Goal: Complete application form

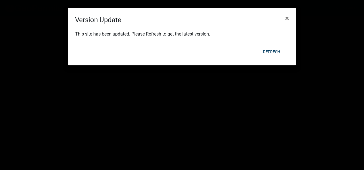
click at [273, 43] on div "This site has been updated. Please Refresh to get the latest version." at bounding box center [181, 34] width 227 height 19
click at [269, 45] on div "Refresh" at bounding box center [219, 51] width 140 height 15
click at [269, 49] on button "Refresh" at bounding box center [271, 52] width 26 height 10
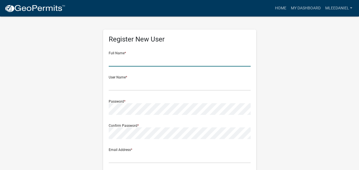
click at [131, 62] on input "text" at bounding box center [180, 61] width 142 height 12
type input "[PERSON_NAME]"
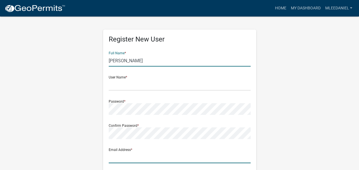
type input "[EMAIL_ADDRESS][PERSON_NAME][DOMAIN_NAME]"
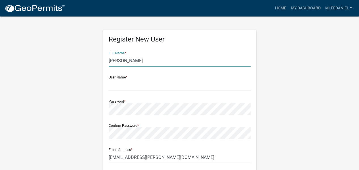
type input "[STREET_ADDRESS]"
type input "[GEOGRAPHIC_DATA]"
type input "[US_STATE]"
type input "47172"
type input "5025726098"
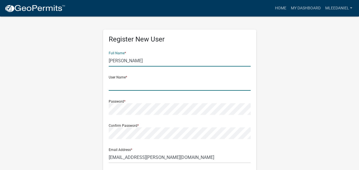
click at [126, 85] on input "text" at bounding box center [180, 85] width 142 height 12
type input "mleedaniel"
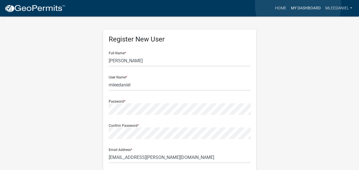
click at [298, 5] on link "My Dashboard" at bounding box center [306, 8] width 34 height 11
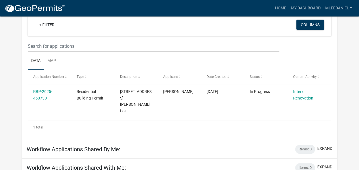
scroll to position [47, 0]
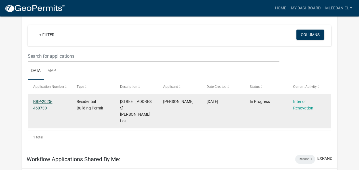
click at [50, 103] on link "RBP-2025-460730" at bounding box center [42, 104] width 19 height 11
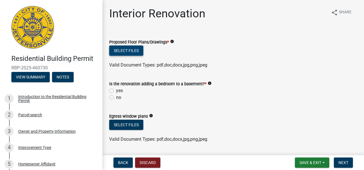
click at [126, 46] on button "Select files" at bounding box center [126, 50] width 34 height 10
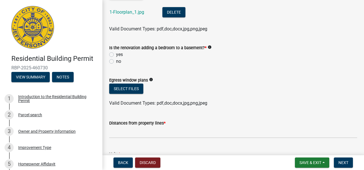
scroll to position [85, 0]
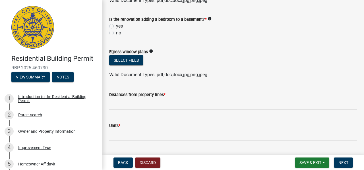
click at [116, 32] on label "no" at bounding box center [118, 33] width 5 height 7
click at [116, 32] on input "no" at bounding box center [118, 32] width 4 height 4
radio input "true"
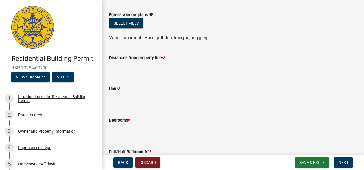
scroll to position [114, 0]
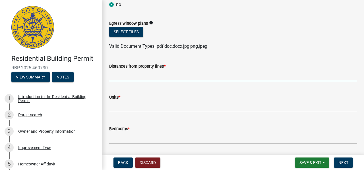
click at [165, 74] on input "Distances from property lines *" at bounding box center [233, 76] width 248 height 12
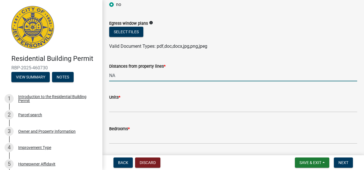
type input "NA"
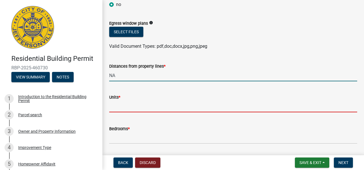
click at [113, 105] on input "text" at bounding box center [233, 107] width 248 height 12
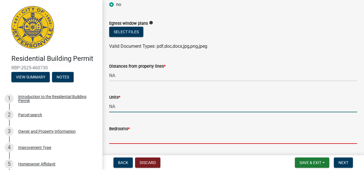
type input "0"
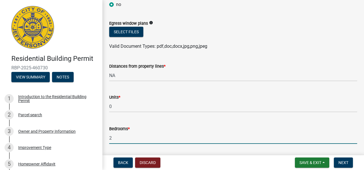
type input "2"
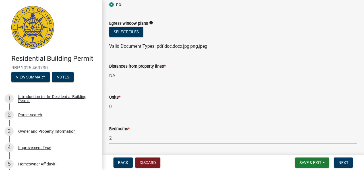
scroll to position [207, 0]
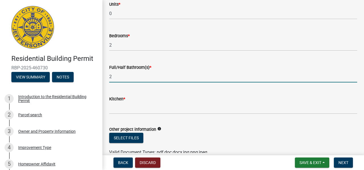
type input "2"
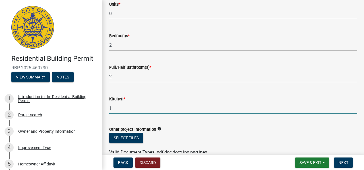
type input "1"
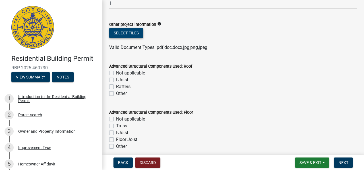
scroll to position [320, 0]
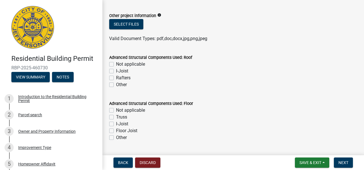
click at [116, 63] on label "Not applicable" at bounding box center [130, 64] width 29 height 7
click at [116, 63] on input "Not applicable" at bounding box center [118, 63] width 4 height 4
checkbox input "true"
checkbox input "false"
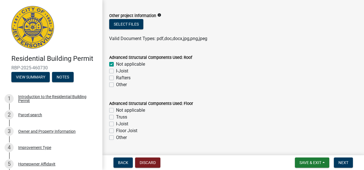
checkbox input "false"
click at [116, 110] on label "Not applicable" at bounding box center [130, 110] width 29 height 7
click at [116, 110] on input "Not applicable" at bounding box center [118, 109] width 4 height 4
checkbox input "true"
checkbox input "false"
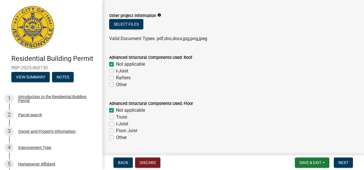
checkbox input "false"
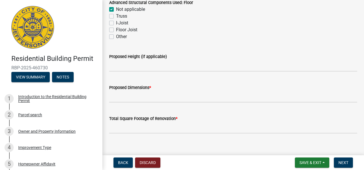
scroll to position [428, 0]
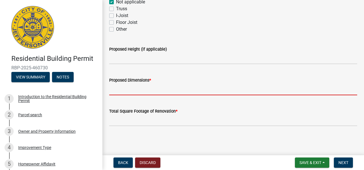
click at [130, 90] on input "Proposed Dimensions *" at bounding box center [233, 90] width 248 height 12
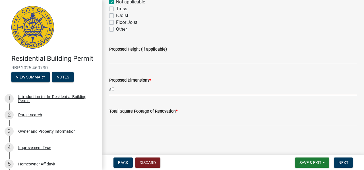
type input "s"
type input "See Floor Plan"
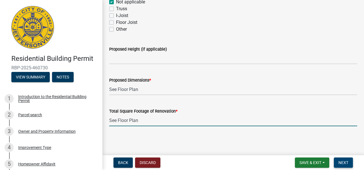
type input "See Floor Plan"
click at [342, 161] on span "Next" at bounding box center [343, 162] width 10 height 5
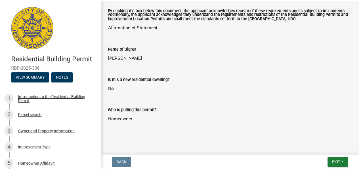
scroll to position [95, 0]
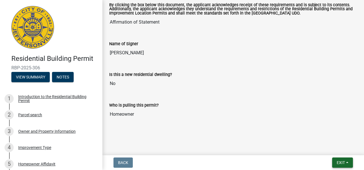
click at [343, 164] on span "Exit" at bounding box center [340, 162] width 8 height 5
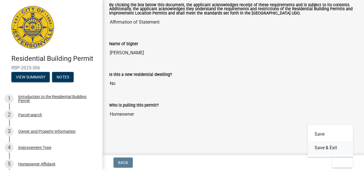
click at [334, 146] on button "Save & Exit" at bounding box center [329, 148] width 45 height 14
